Goal: Information Seeking & Learning: Learn about a topic

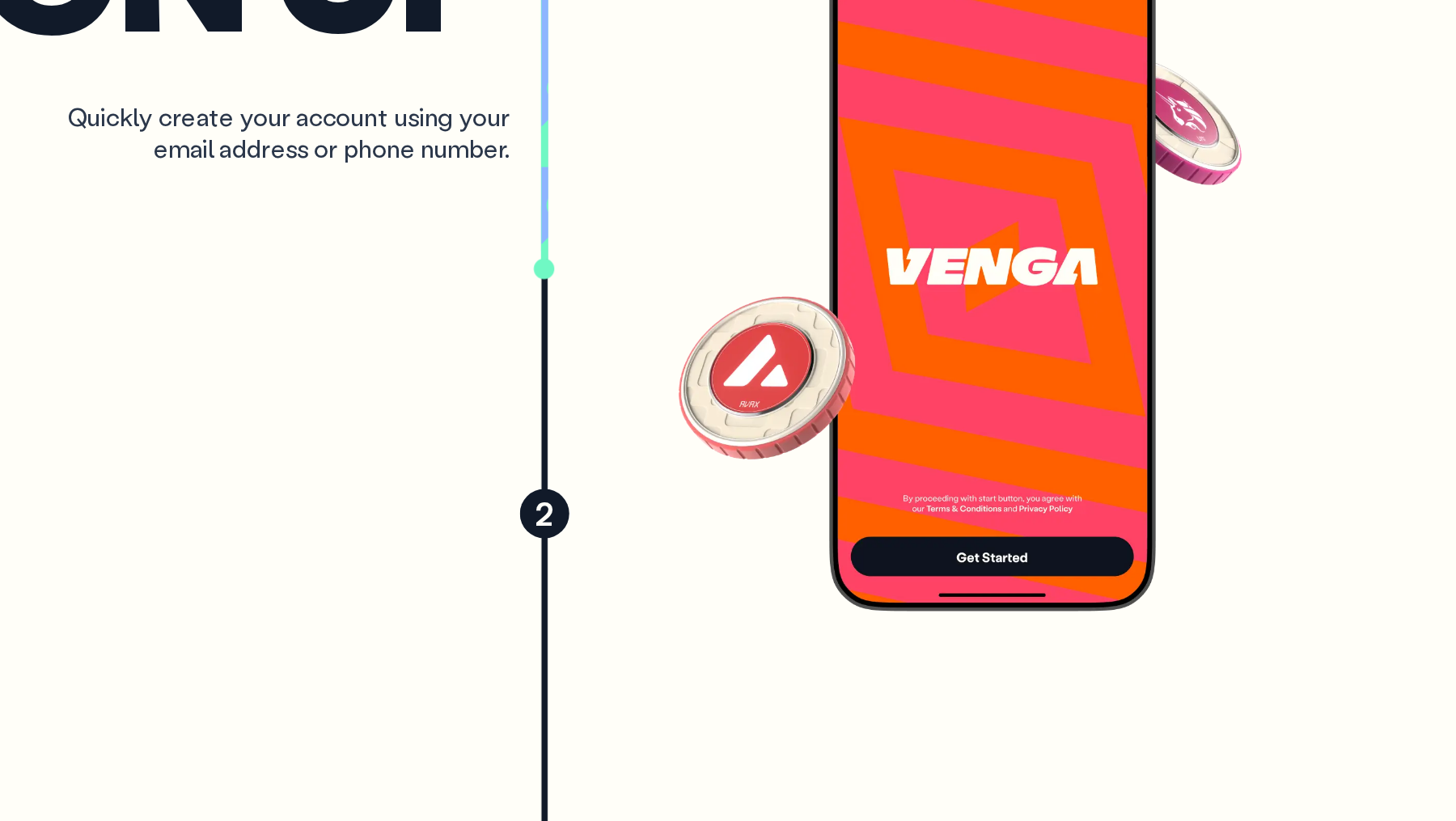
scroll to position [3582, 0]
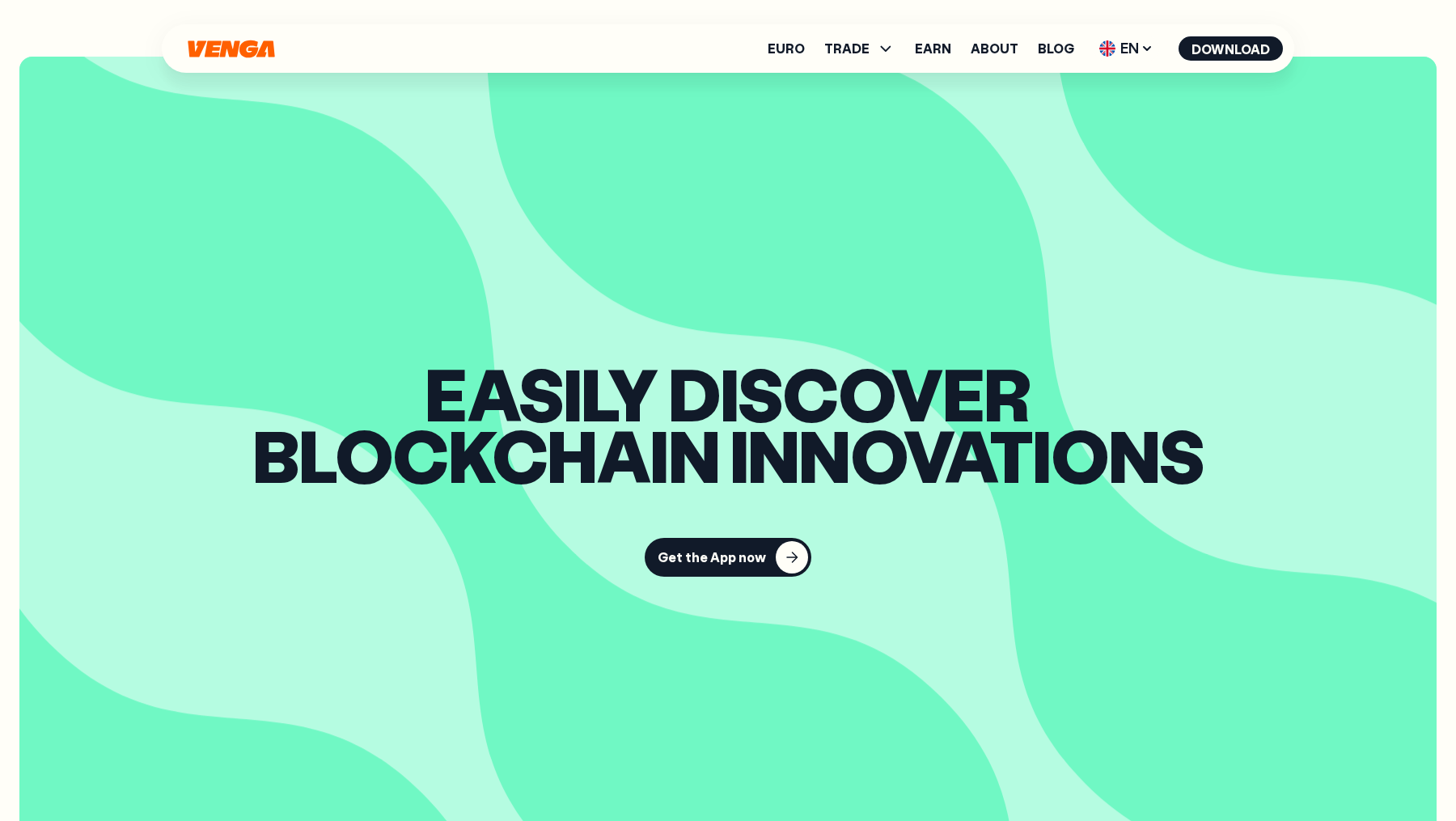
click at [786, 563] on div "button" at bounding box center [792, 557] width 33 height 33
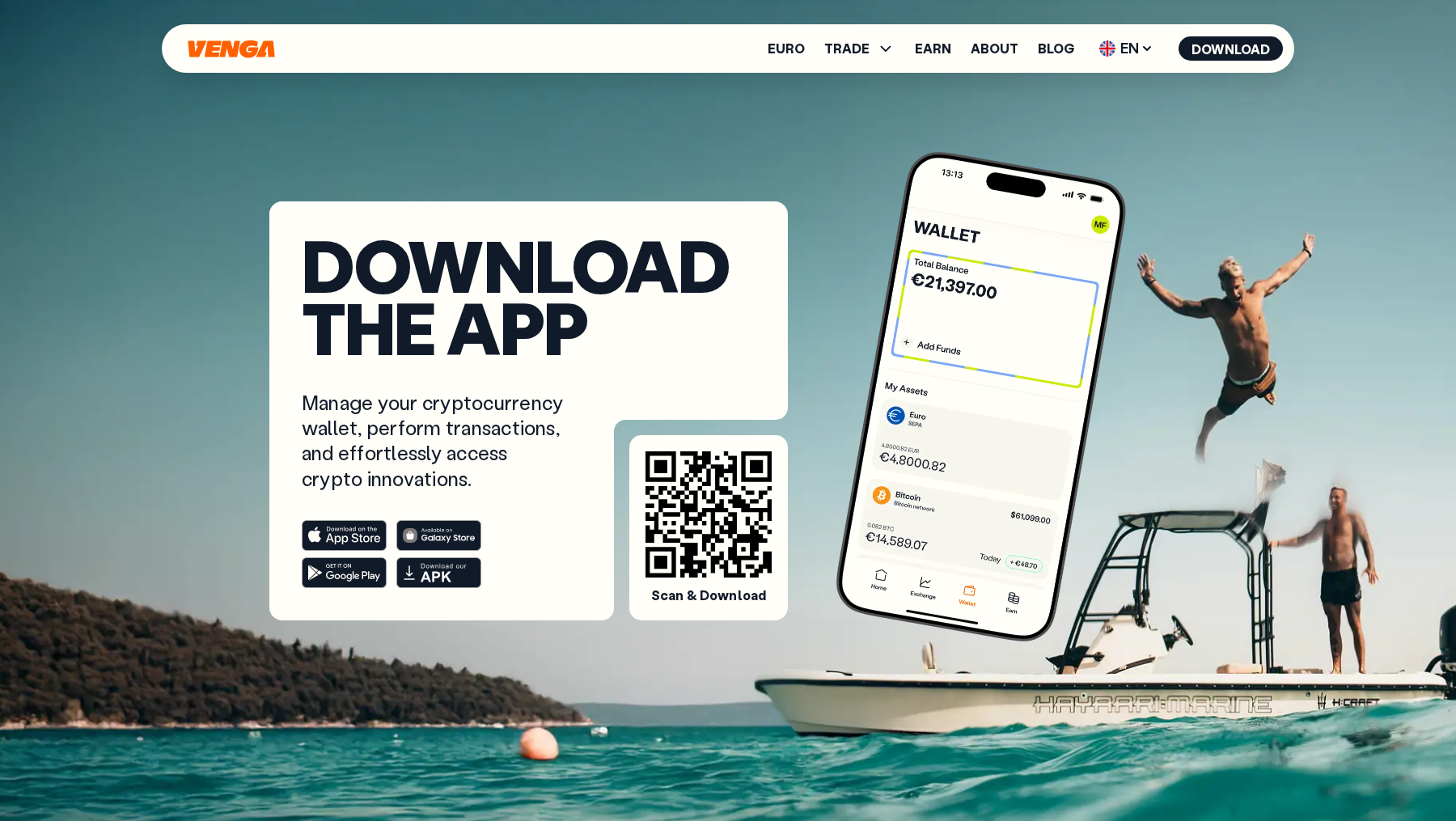
scroll to position [0, 0]
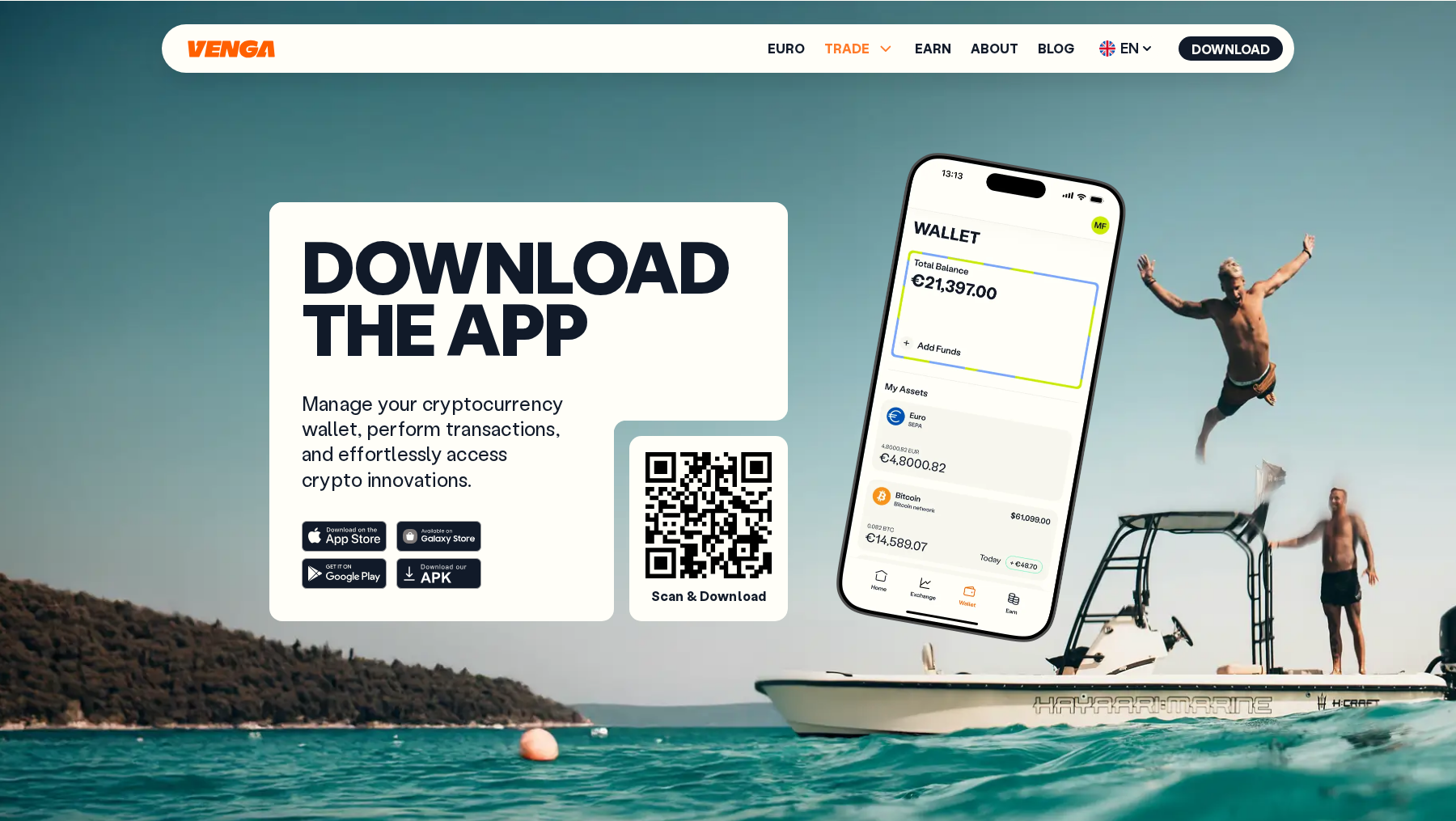
click at [880, 49] on icon at bounding box center [886, 48] width 19 height 19
click at [881, 49] on icon at bounding box center [886, 48] width 19 height 19
click at [889, 49] on icon at bounding box center [885, 48] width 11 height 5
click at [870, 85] on link "Buy" at bounding box center [860, 84] width 24 height 17
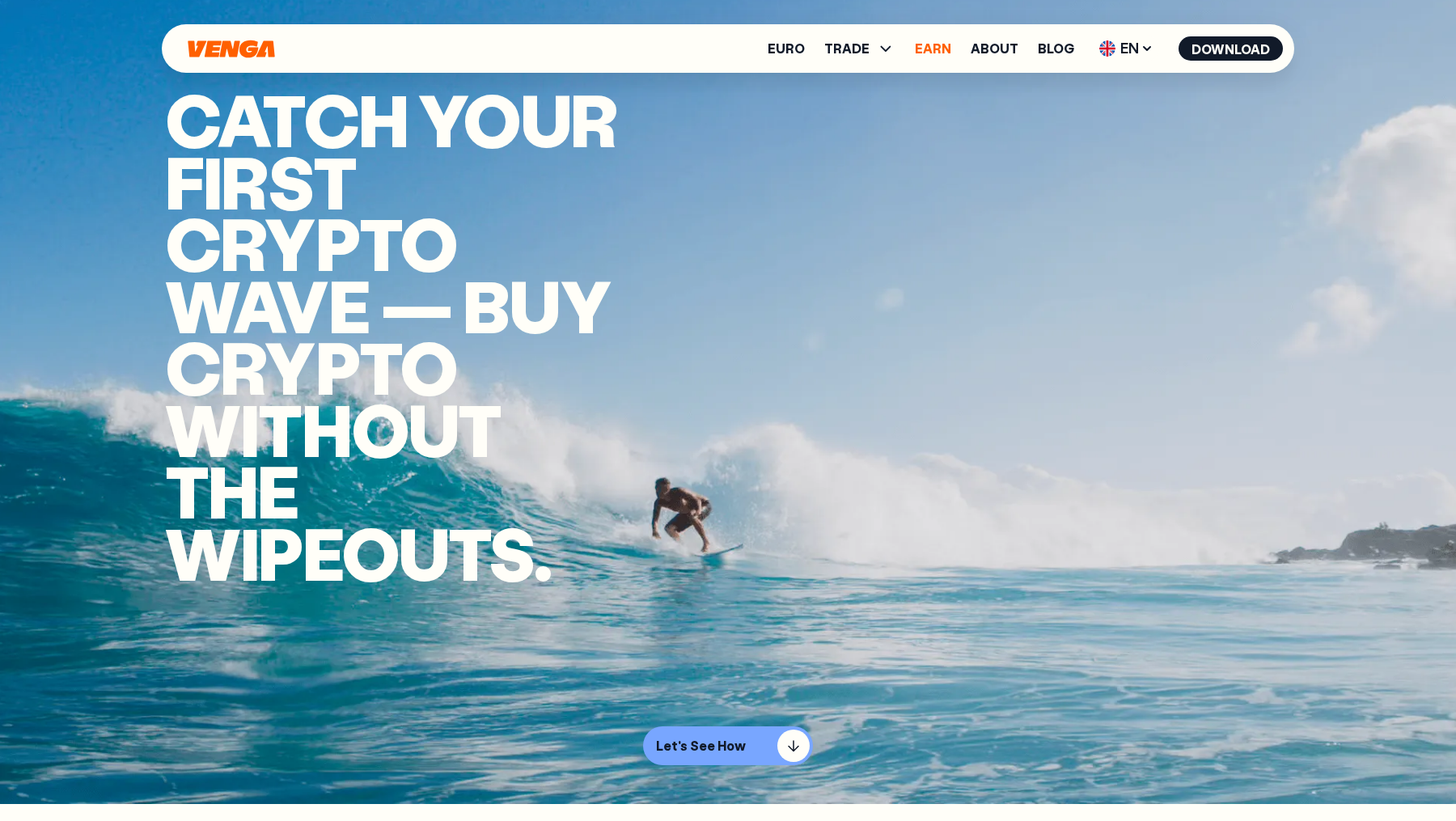
scroll to position [16, 0]
click at [935, 45] on link "Earn" at bounding box center [933, 48] width 36 height 13
